Goal: Check status: Check status

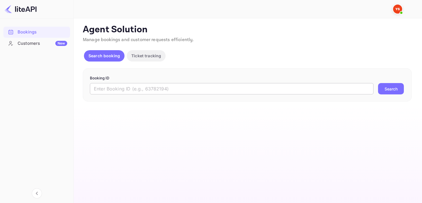
click at [126, 88] on input "text" at bounding box center [231, 88] width 283 height 11
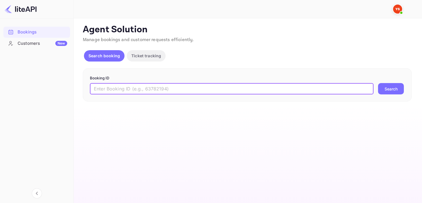
paste input "9268637"
type input "9268637"
click at [384, 91] on button "Search" at bounding box center [391, 88] width 26 height 11
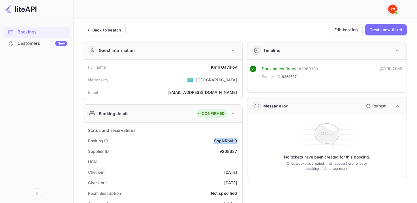
drag, startPoint x: 213, startPoint y: 141, endPoint x: 237, endPoint y: 137, distance: 24.4
click at [237, 137] on div "Booking ID SopNRbyL0" at bounding box center [162, 140] width 155 height 10
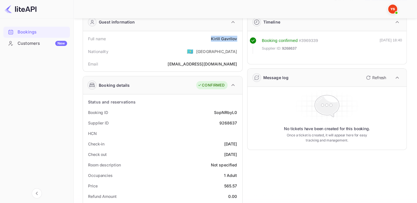
drag, startPoint x: 211, startPoint y: 38, endPoint x: 239, endPoint y: 41, distance: 28.4
click at [239, 41] on div "Full name [PERSON_NAME]" at bounding box center [162, 38] width 155 height 10
copy div "[PERSON_NAME]"
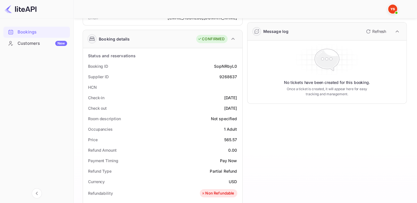
scroll to position [113, 0]
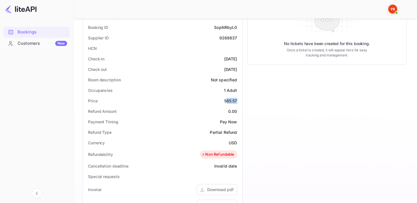
drag, startPoint x: 226, startPoint y: 101, endPoint x: 237, endPoint y: 101, distance: 11.3
click at [237, 101] on div "565.57" at bounding box center [230, 101] width 13 height 6
click at [223, 102] on div "Price 565.57" at bounding box center [162, 100] width 155 height 10
click at [237, 100] on div "565.57" at bounding box center [230, 101] width 13 height 6
click at [220, 101] on div "Price 565.57" at bounding box center [162, 100] width 155 height 10
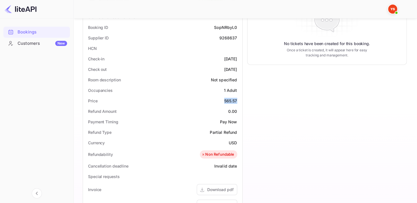
drag, startPoint x: 223, startPoint y: 99, endPoint x: 240, endPoint y: 100, distance: 17.3
click at [240, 100] on div "Status and reservations Booking ID SopNRbyL0 Supplier ID 9268637 HCN Check-in […" at bounding box center [163, 165] width 160 height 312
copy div "565.57"
